Goal: Task Accomplishment & Management: Use online tool/utility

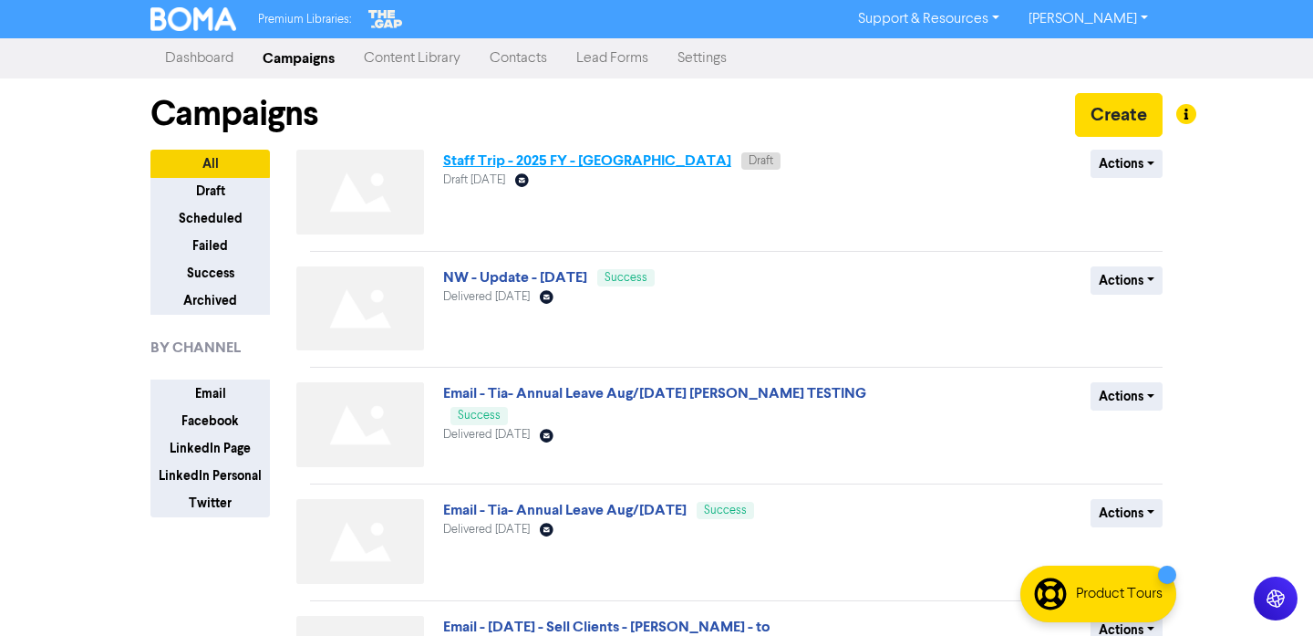
click at [496, 157] on link "Staff Trip - 2025 FY - [GEOGRAPHIC_DATA]" at bounding box center [587, 160] width 288 height 18
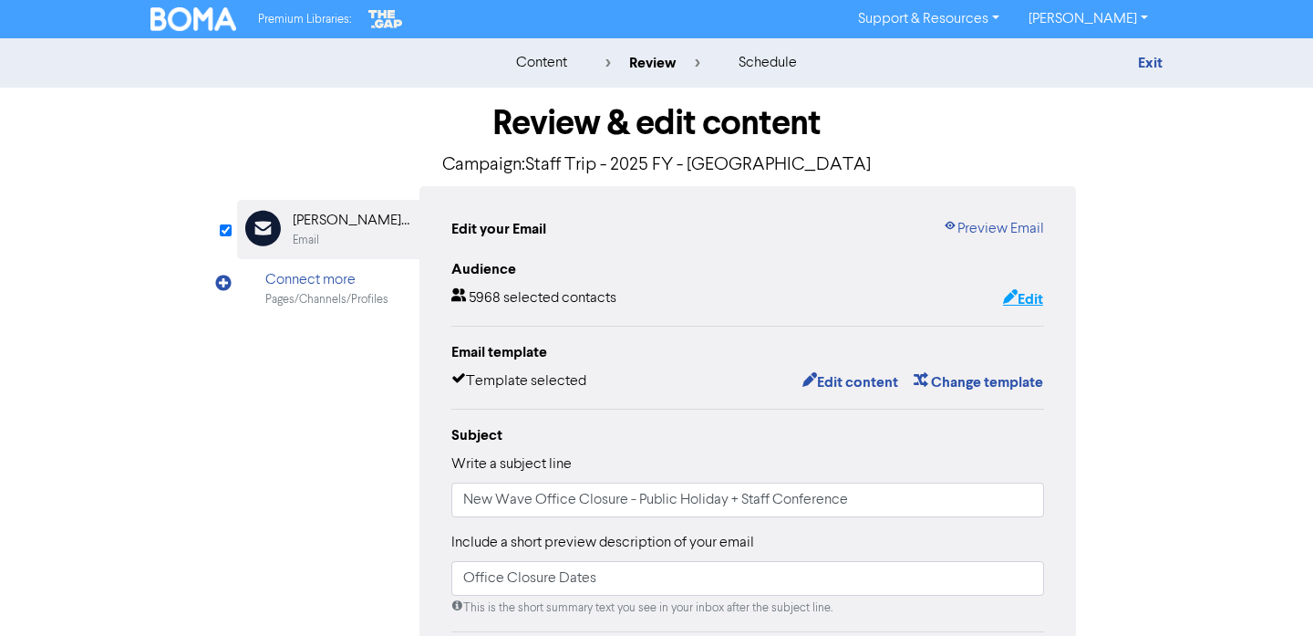
click at [1040, 289] on button "Edit" at bounding box center [1023, 299] width 42 height 24
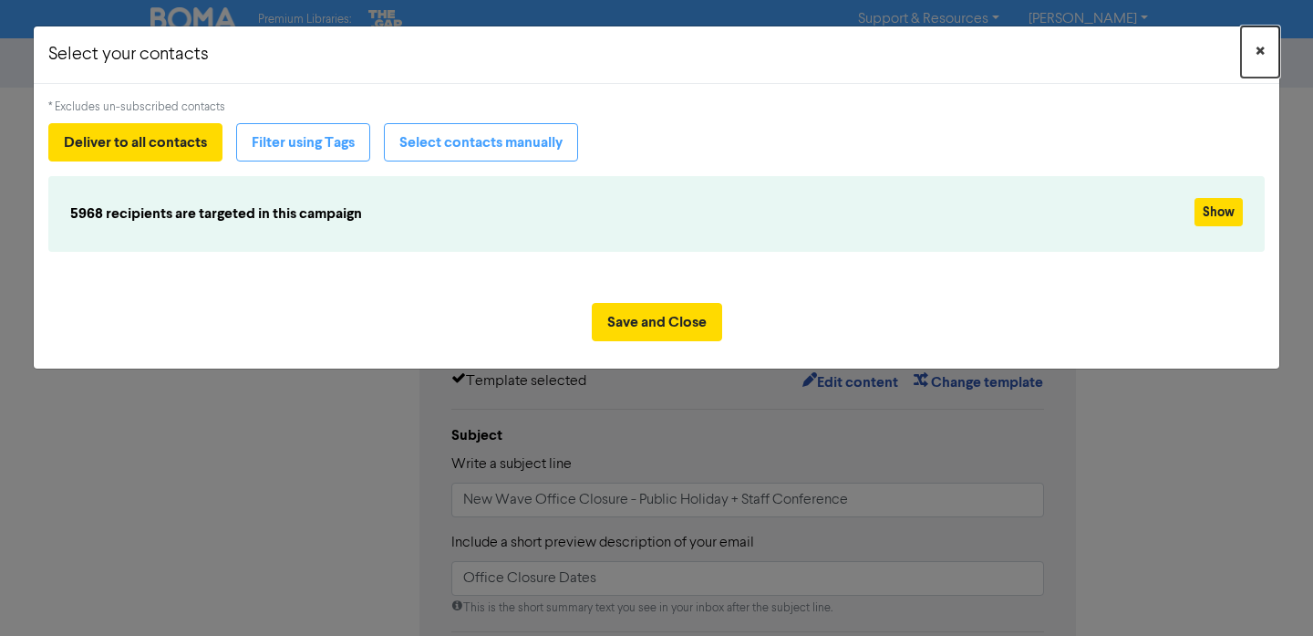
click at [1261, 51] on span "×" at bounding box center [1260, 51] width 9 height 27
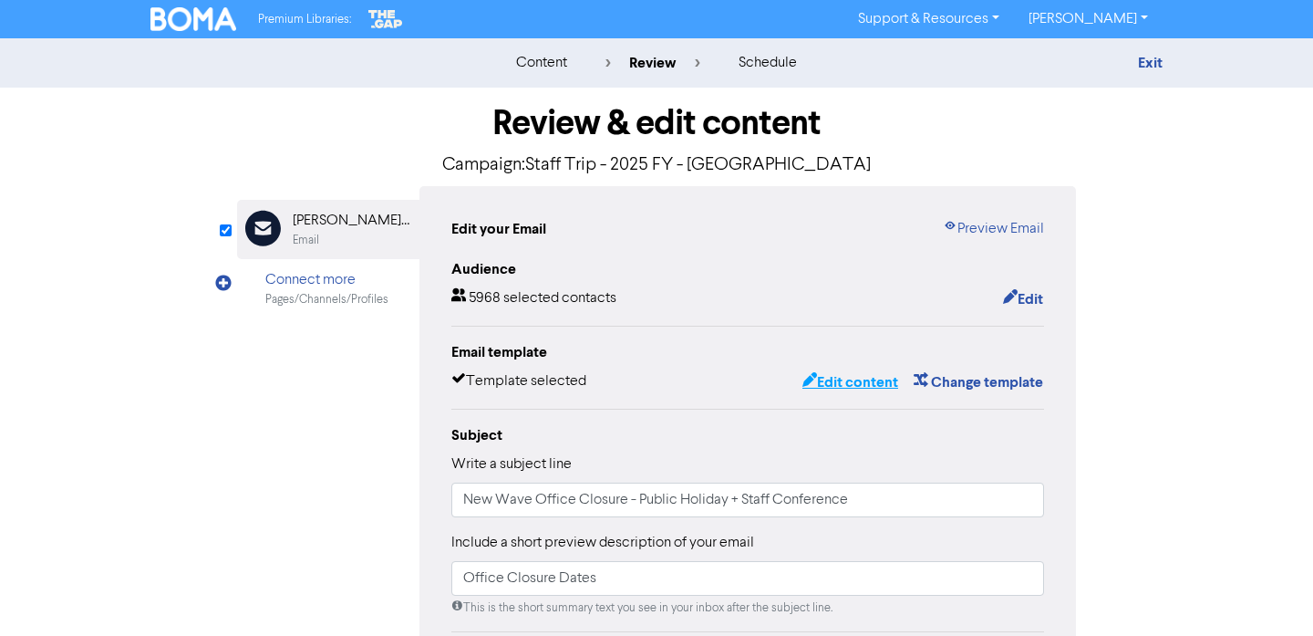
click at [879, 379] on button "Edit content" at bounding box center [851, 382] width 98 height 24
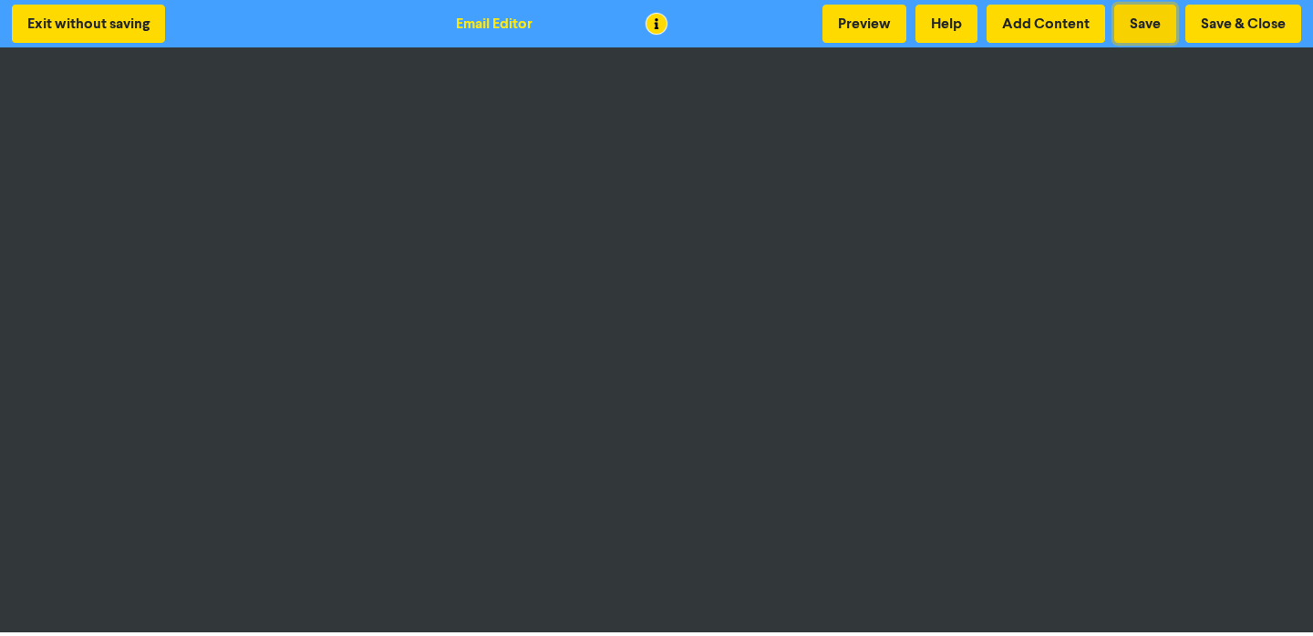
click at [1139, 27] on button "Save" at bounding box center [1146, 24] width 62 height 38
click at [1259, 18] on button "Save & Close" at bounding box center [1244, 24] width 116 height 38
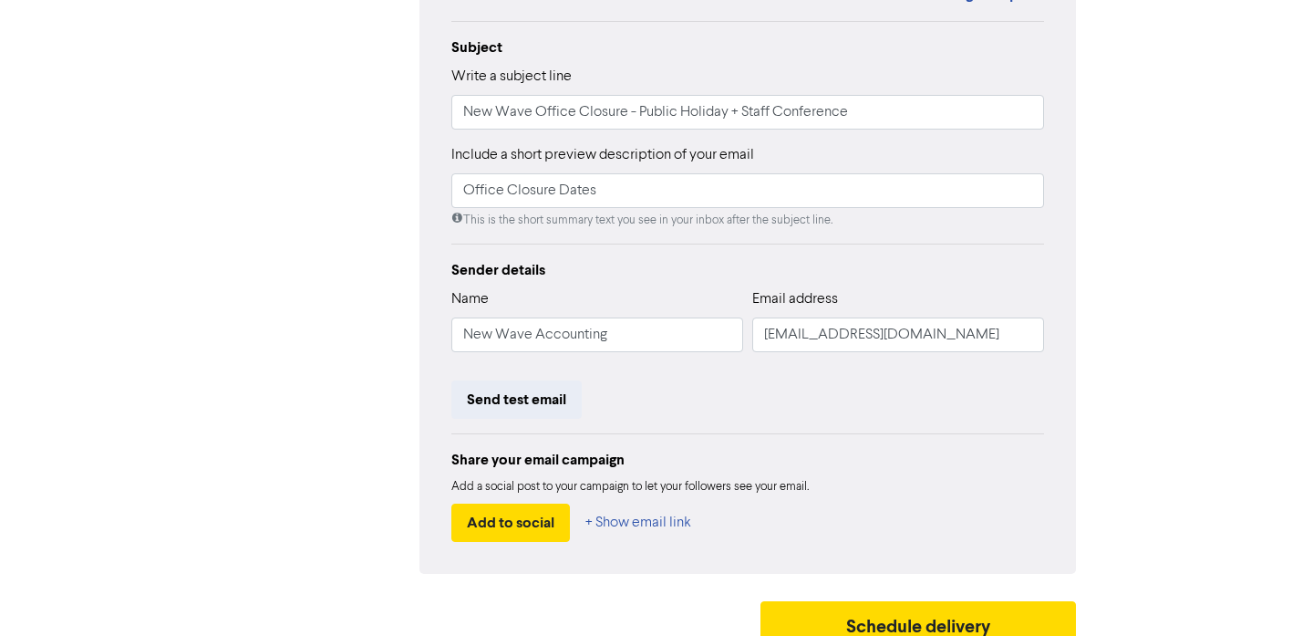
scroll to position [408, 0]
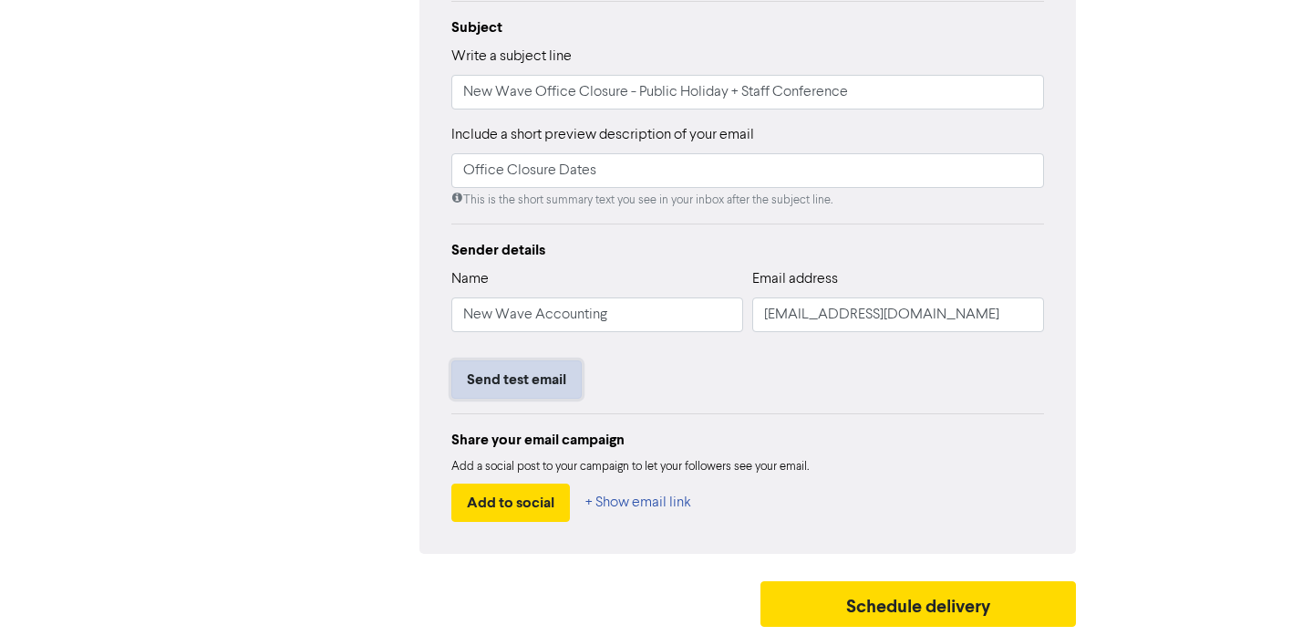
click at [527, 372] on button "Send test email" at bounding box center [517, 379] width 130 height 38
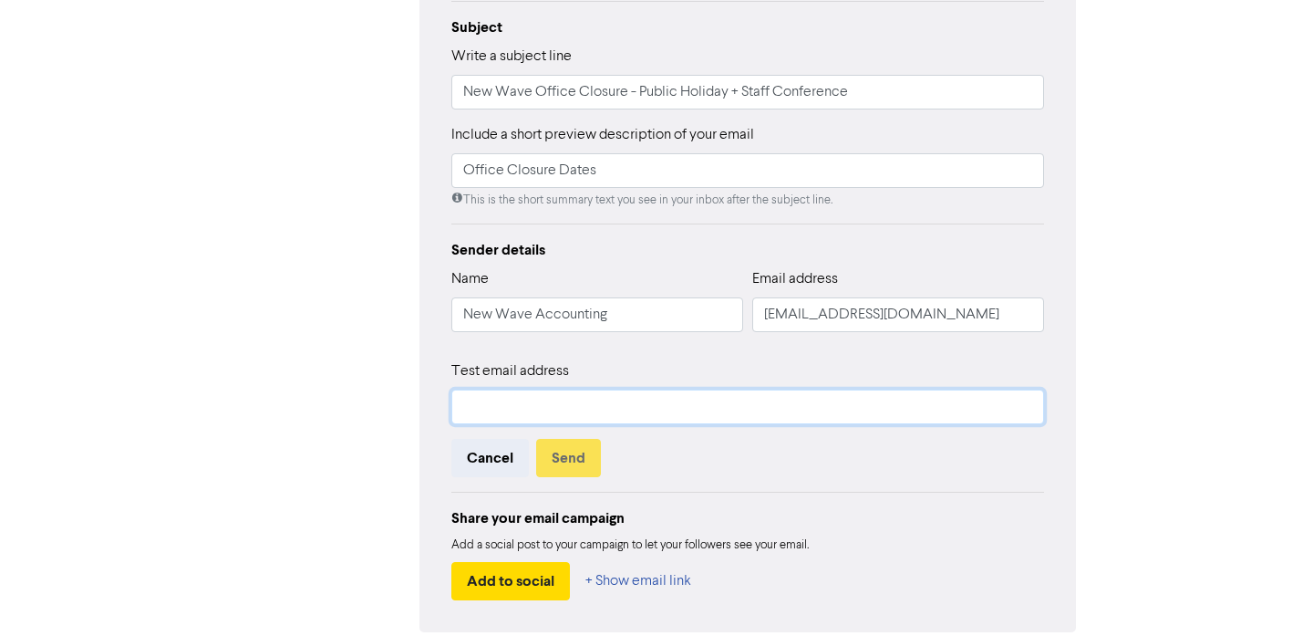
click at [524, 400] on input "text" at bounding box center [748, 406] width 593 height 35
type input "[PERSON_NAME][EMAIL_ADDRESS][DOMAIN_NAME]"
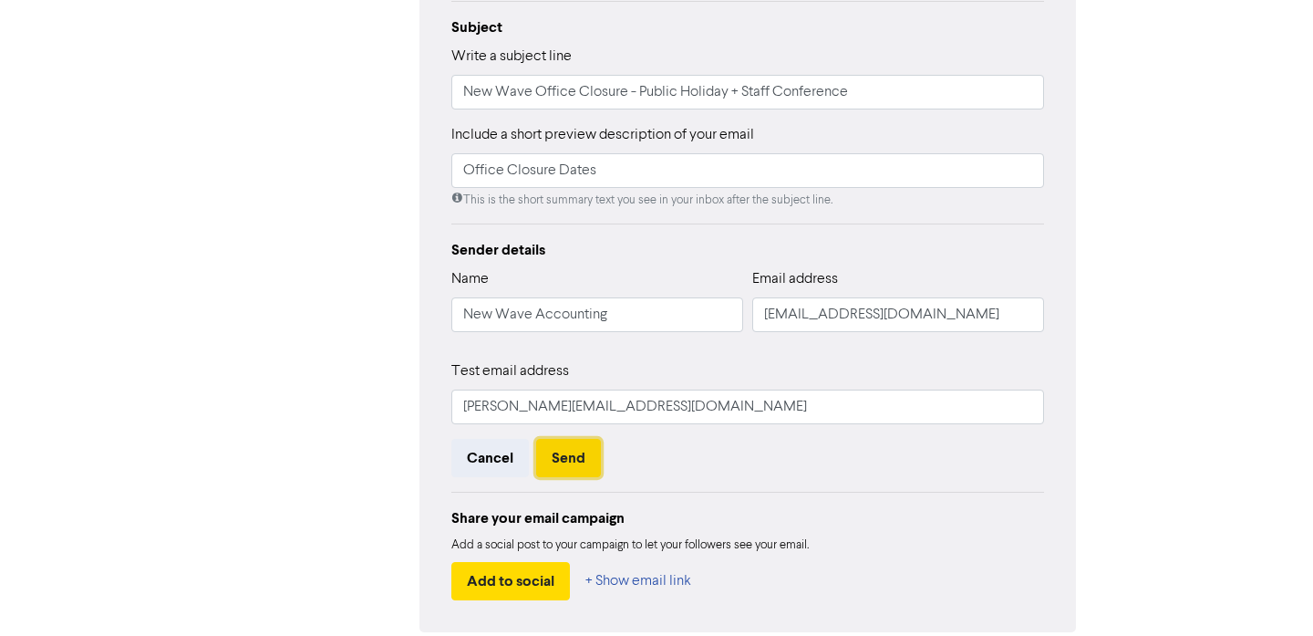
click at [583, 462] on button "Send" at bounding box center [568, 458] width 65 height 38
